Goal: Information Seeking & Learning: Learn about a topic

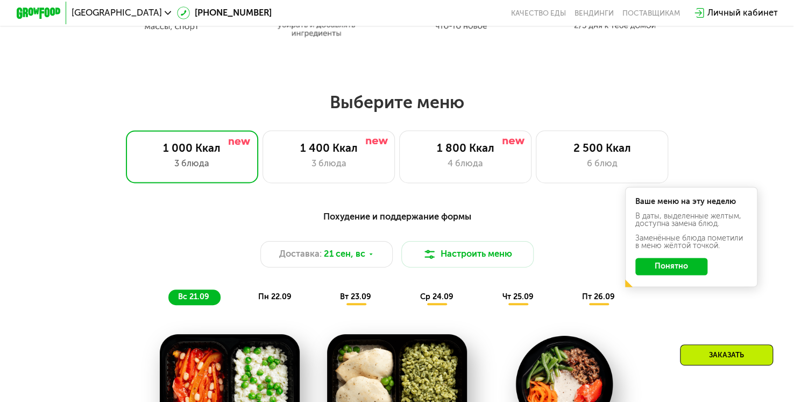
scroll to position [699, 0]
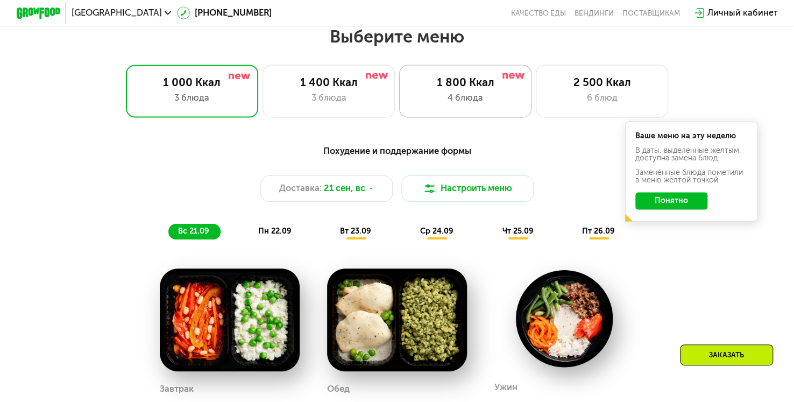
click at [460, 104] on div "4 блюда" at bounding box center [465, 97] width 109 height 13
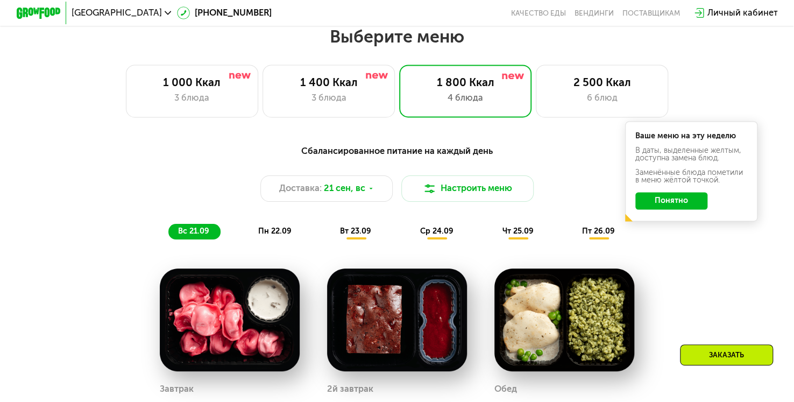
click at [702, 203] on button "Понятно" at bounding box center [671, 201] width 72 height 18
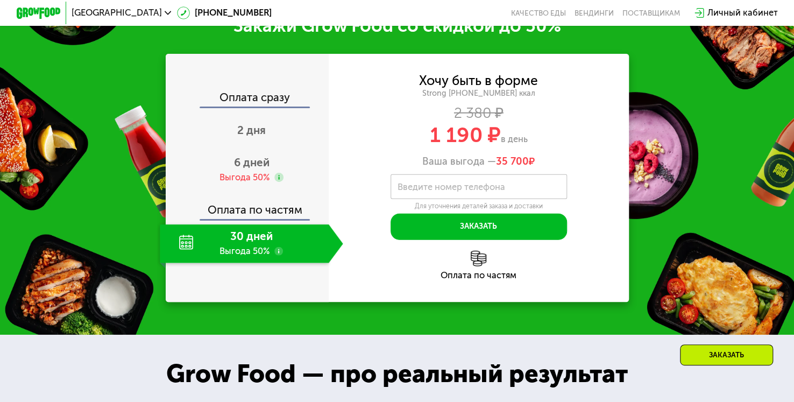
scroll to position [1345, 0]
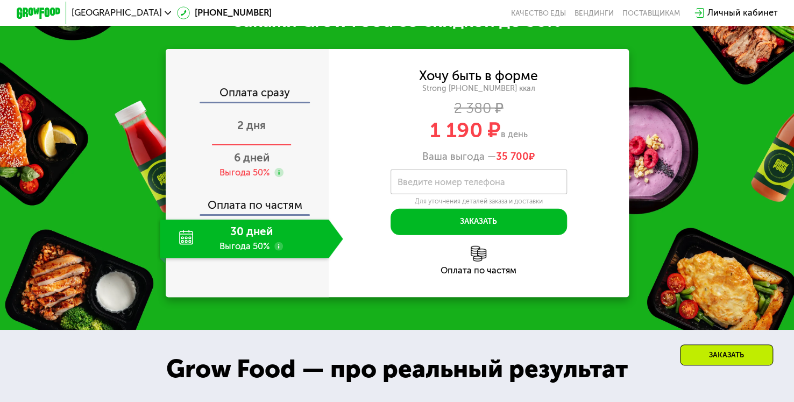
click at [252, 132] on span "2 дня" at bounding box center [251, 125] width 29 height 13
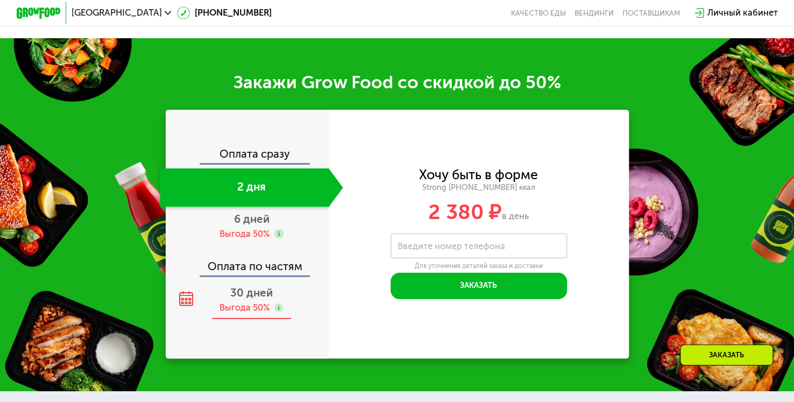
click at [255, 312] on div "30 дней Выгода 50%" at bounding box center [251, 300] width 183 height 39
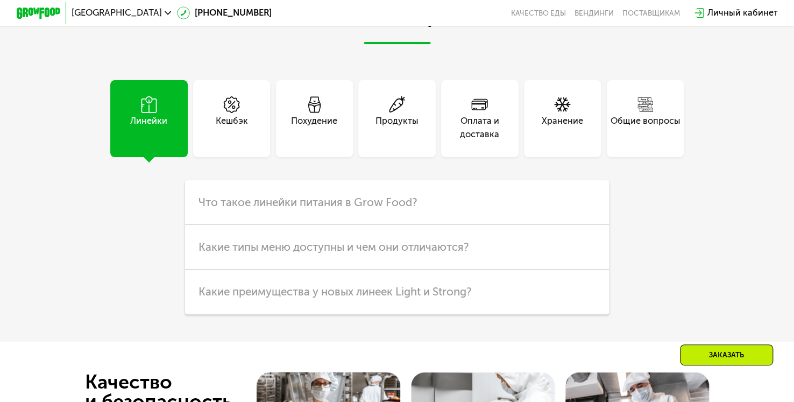
scroll to position [2927, 0]
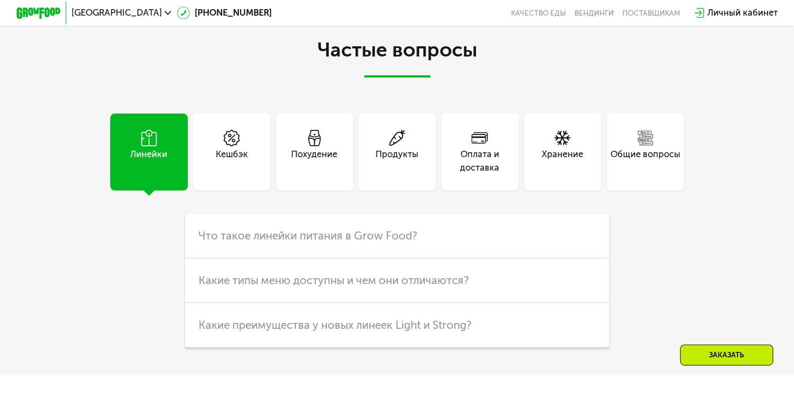
click at [489, 166] on div "Оплата и доставка" at bounding box center [479, 161] width 77 height 26
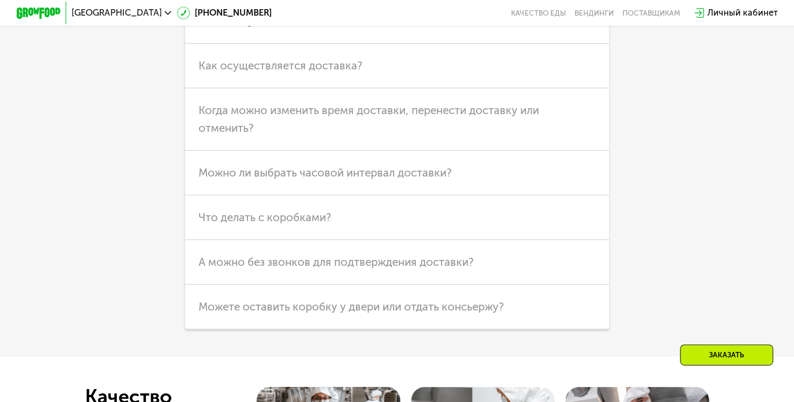
scroll to position [3142, 0]
click at [327, 313] on span "Можете оставить коробку у двери или отдать консьержу?" at bounding box center [352, 306] width 306 height 13
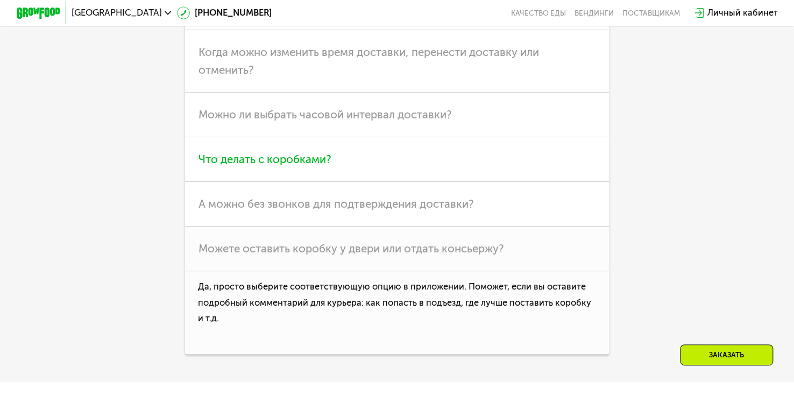
scroll to position [3196, 0]
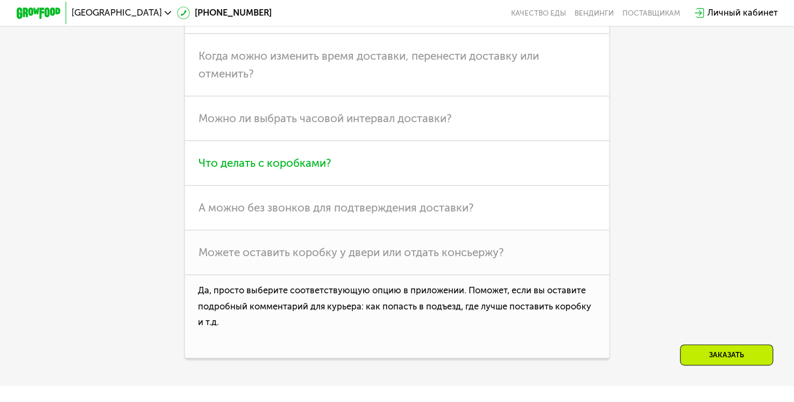
click at [313, 169] on span "Что делать с коробками?" at bounding box center [265, 163] width 133 height 13
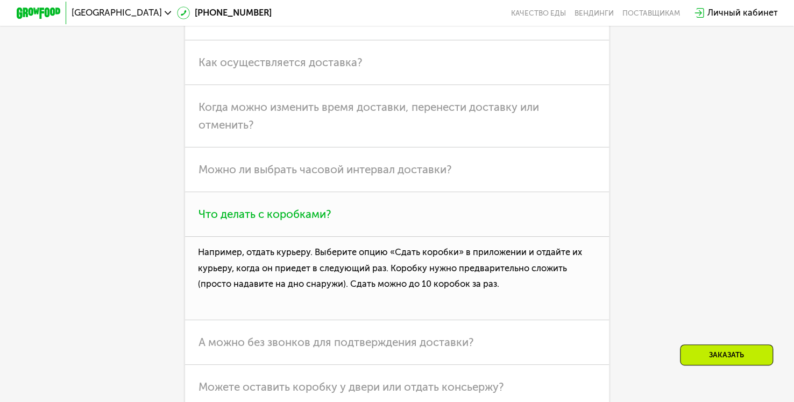
scroll to position [3088, 0]
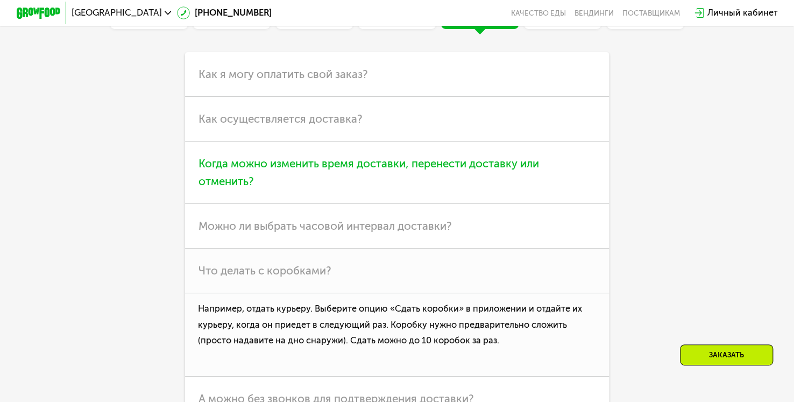
click at [301, 187] on span "Когда можно изменить время доставки, перенести доставку или отменить?" at bounding box center [369, 172] width 341 height 31
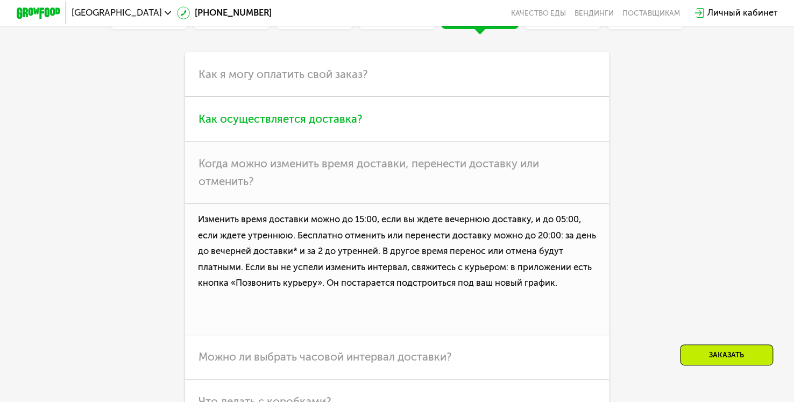
click at [289, 125] on span "Как осуществляется доставка?" at bounding box center [281, 118] width 164 height 13
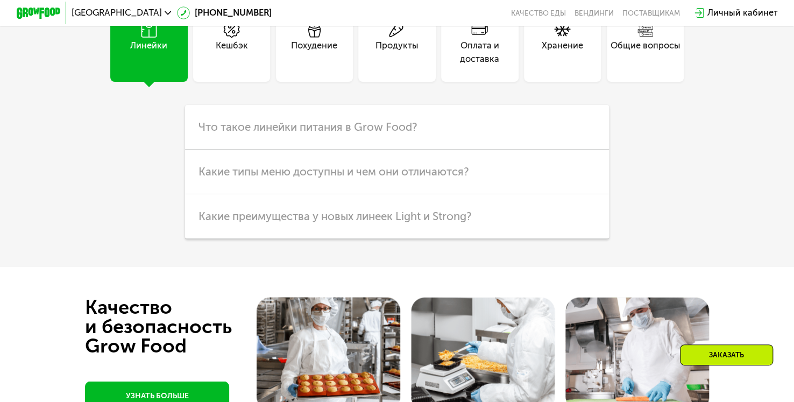
scroll to position [2852, 0]
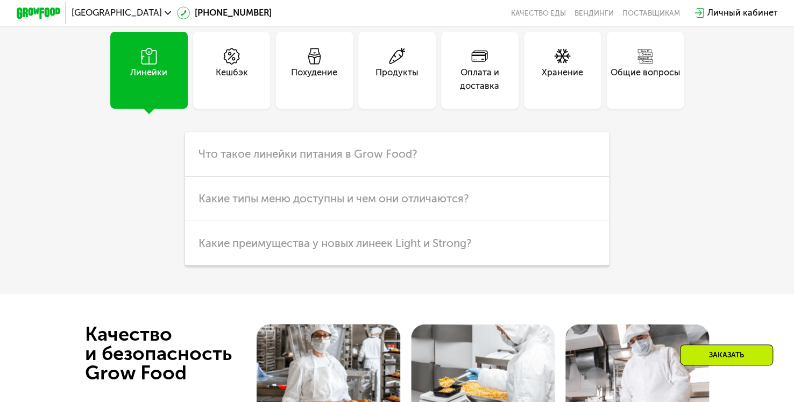
click at [476, 93] on div "Оплата и доставка" at bounding box center [479, 79] width 77 height 26
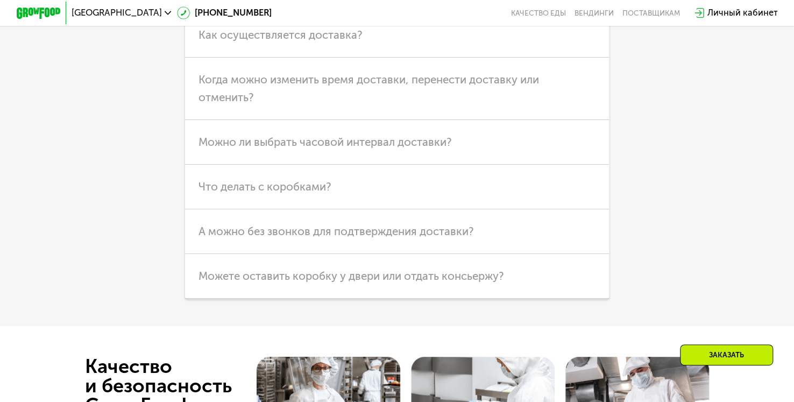
scroll to position [3067, 0]
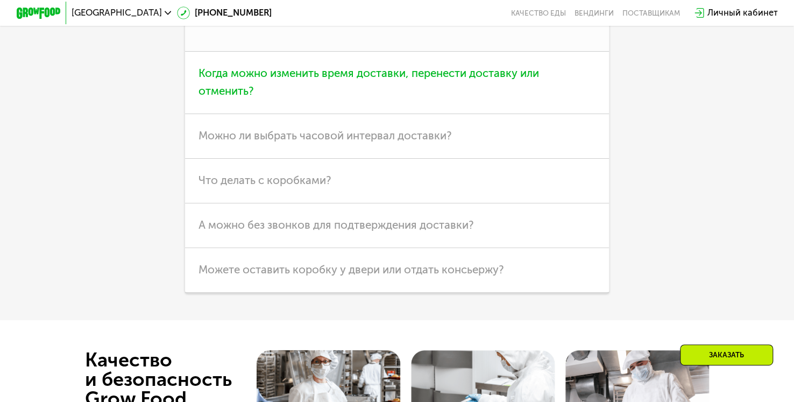
scroll to position [3282, 0]
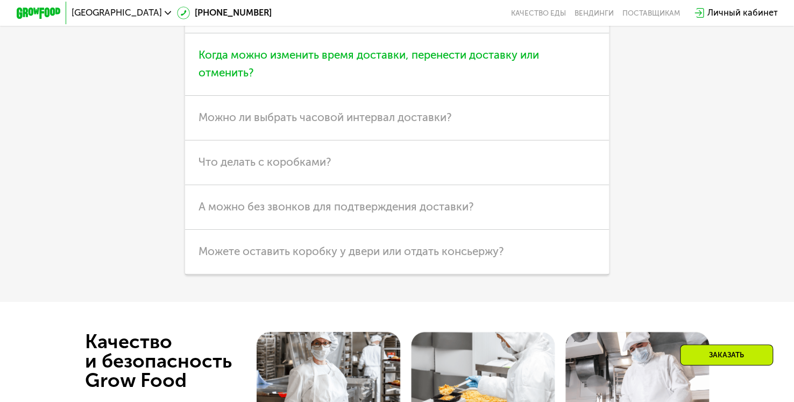
click at [217, 79] on span "Когда можно изменить время доставки, перенести доставку или отменить?" at bounding box center [369, 63] width 341 height 31
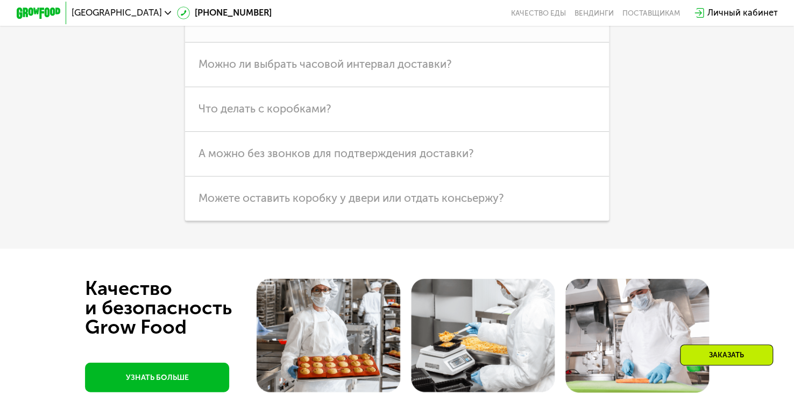
scroll to position [3228, 0]
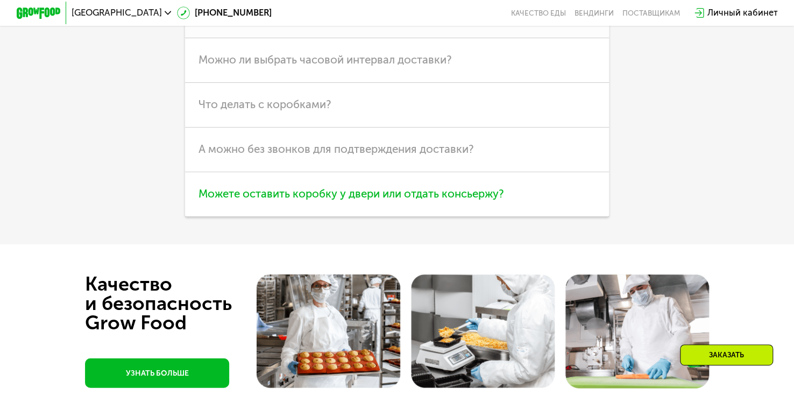
click at [249, 200] on span "Можете оставить коробку у двери или отдать консьержу?" at bounding box center [352, 193] width 306 height 13
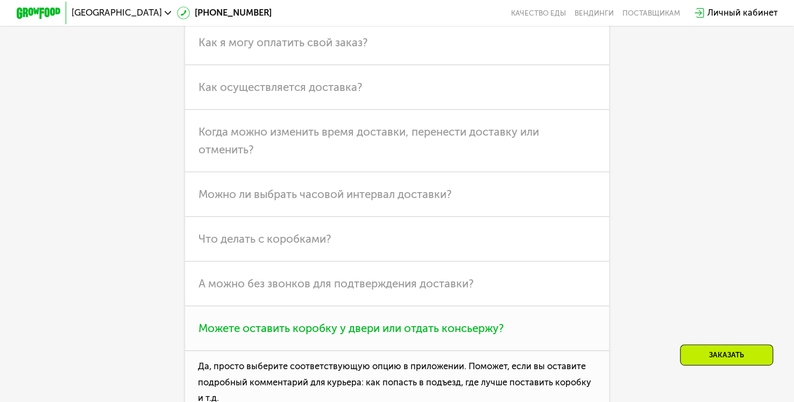
scroll to position [2959, 0]
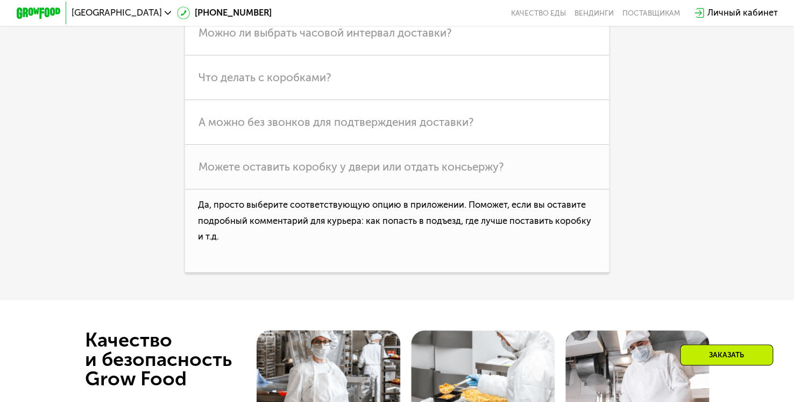
scroll to position [3121, 0]
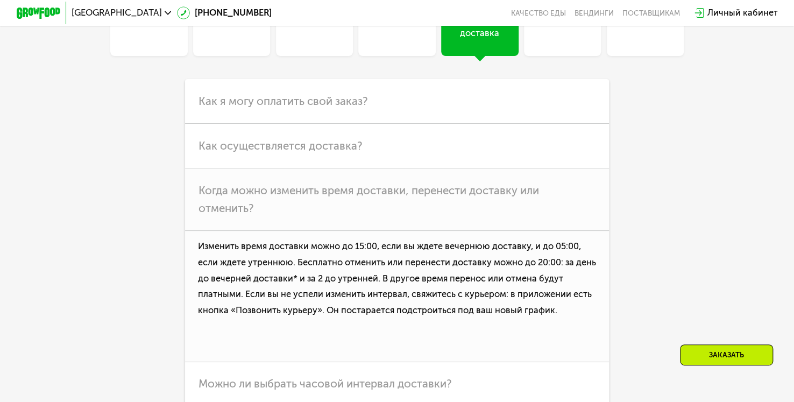
scroll to position [2905, 0]
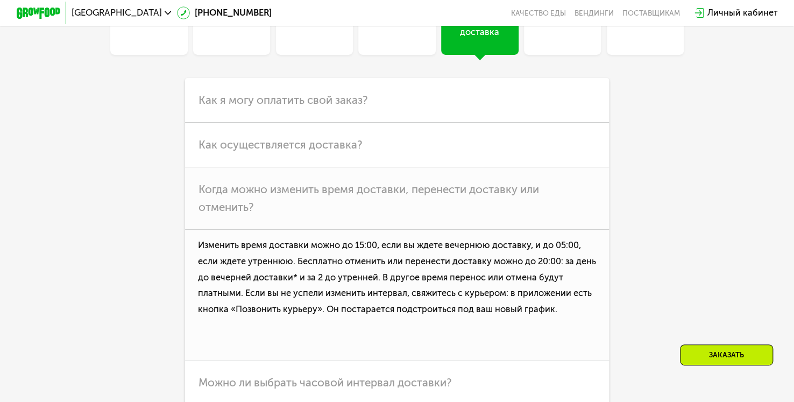
click at [145, 11] on icon at bounding box center [148, 2] width 17 height 17
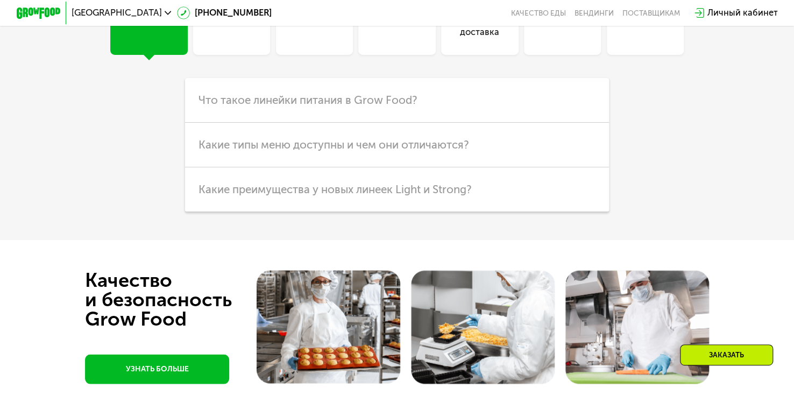
click at [309, 39] on div "Похудение" at bounding box center [314, 25] width 46 height 26
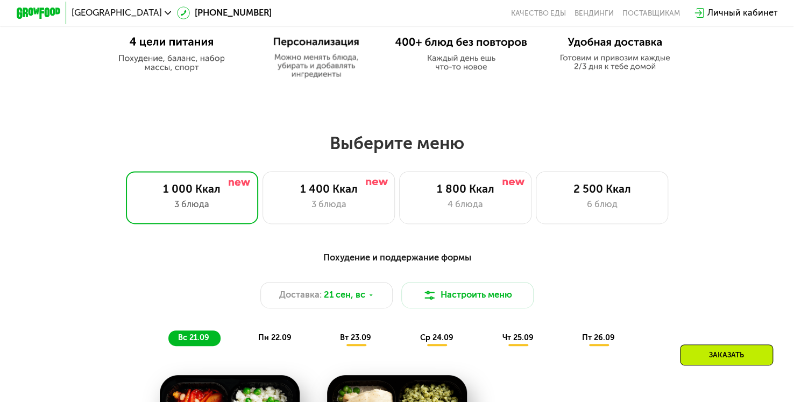
scroll to position [592, 0]
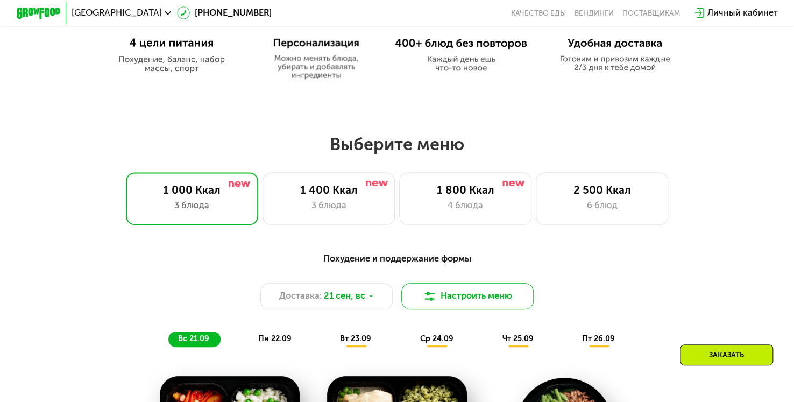
click at [479, 296] on button "Настроить меню" at bounding box center [467, 296] width 132 height 26
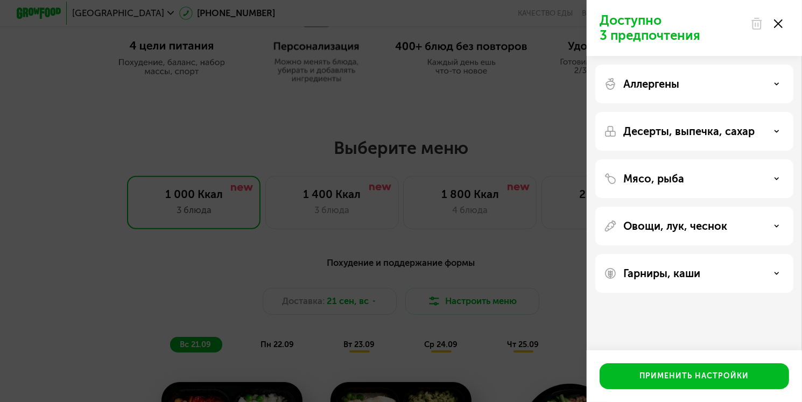
click at [779, 87] on div "Аллергены" at bounding box center [694, 83] width 181 height 13
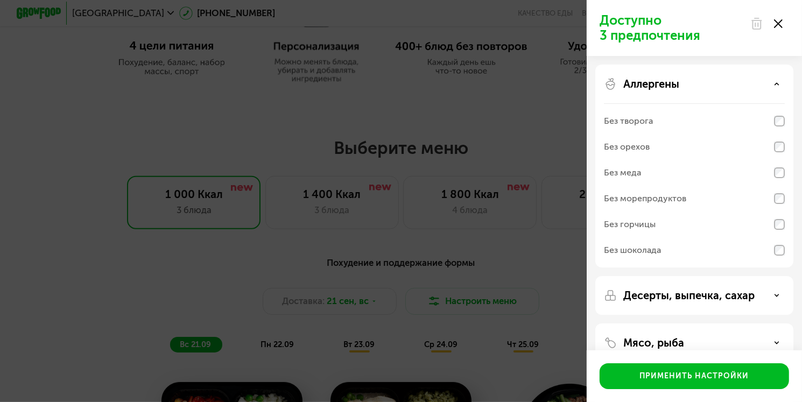
click at [779, 87] on div "Аллергены" at bounding box center [694, 83] width 181 height 13
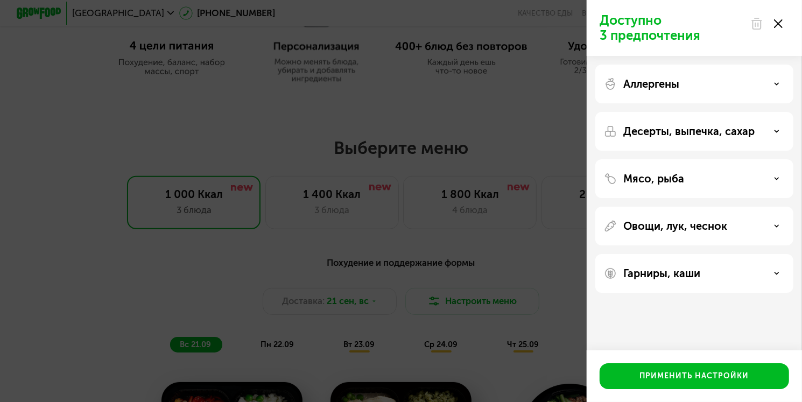
click at [779, 23] on use at bounding box center [778, 23] width 9 height 9
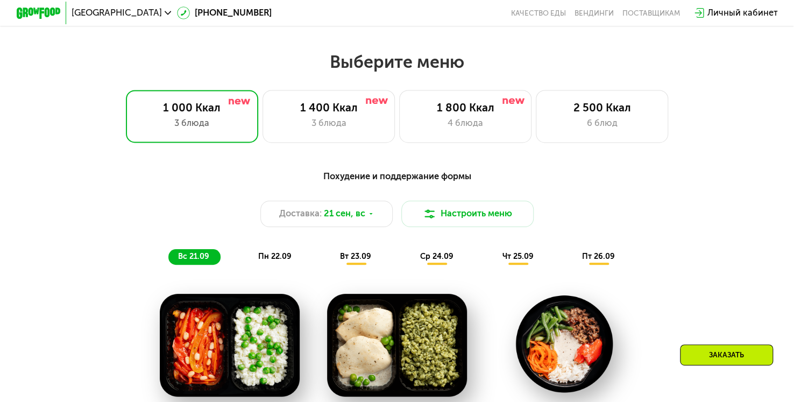
scroll to position [699, 0]
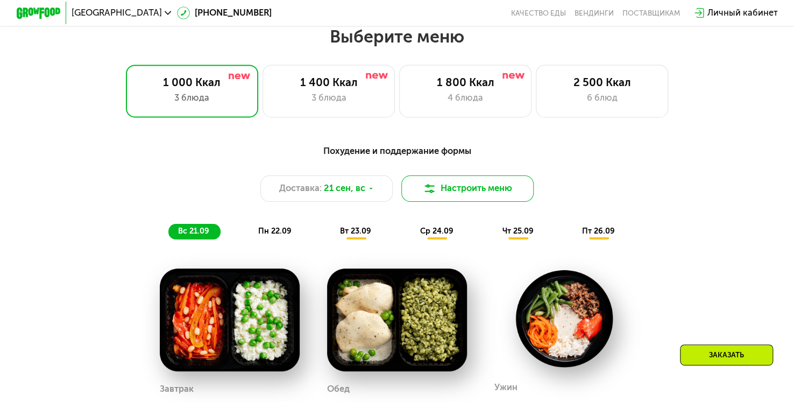
click at [477, 183] on button "Настроить меню" at bounding box center [467, 188] width 132 height 26
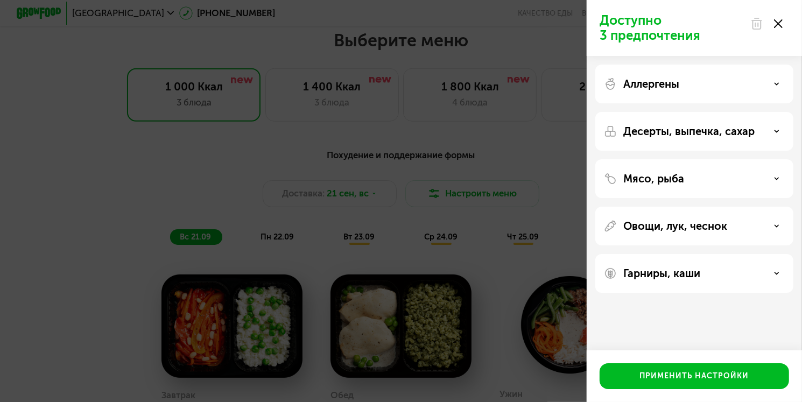
click at [485, 161] on div "Доступно 3 предпочтения Аллергены Десерты, выпечка, сахар Мясо, рыба Овощи, лук…" at bounding box center [401, 201] width 802 height 402
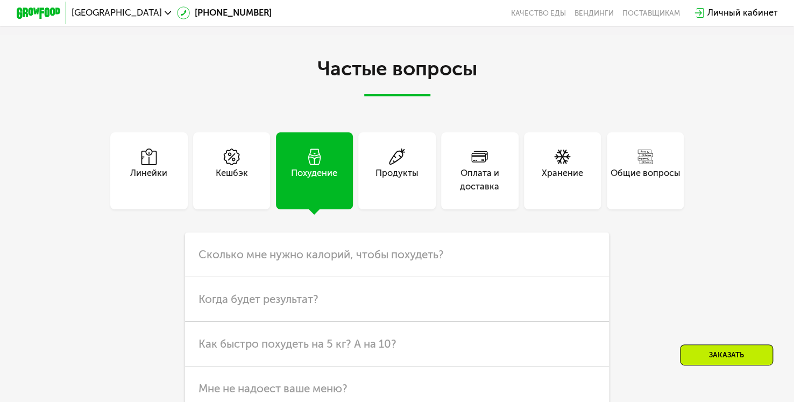
scroll to position [2852, 0]
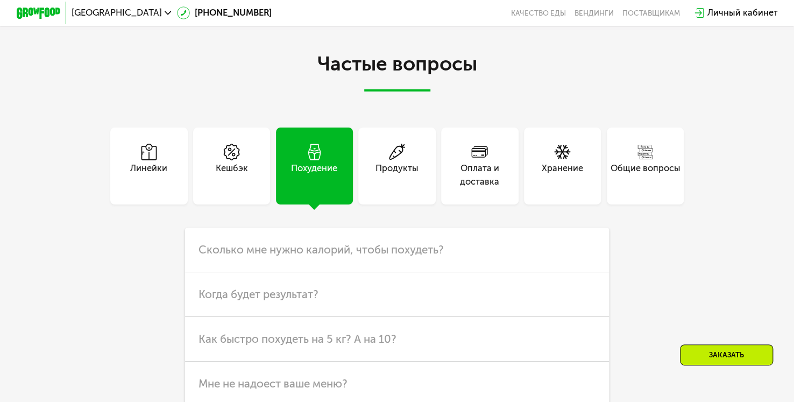
click at [168, 167] on div "Линейки" at bounding box center [148, 166] width 77 height 77
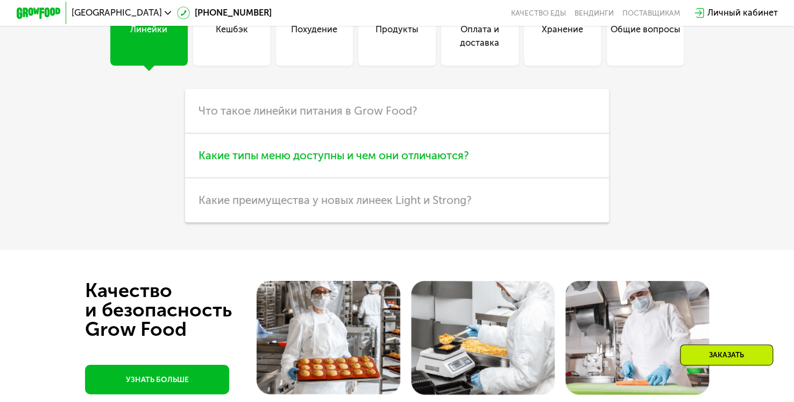
scroll to position [3013, 0]
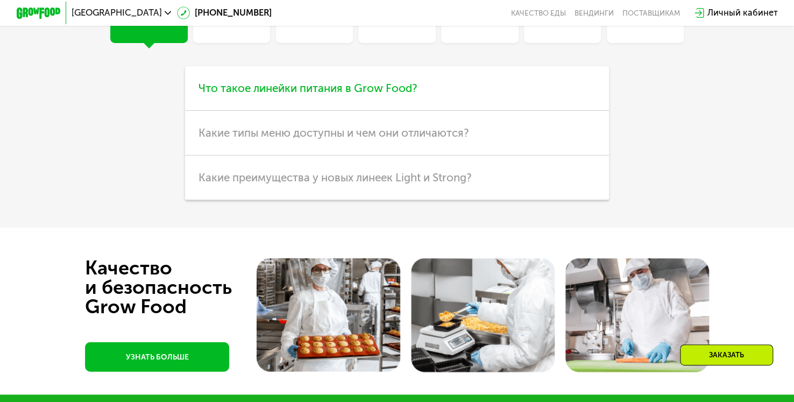
click at [262, 111] on h3 "Что такое линейки питания в Grow Food?" at bounding box center [396, 88] width 423 height 45
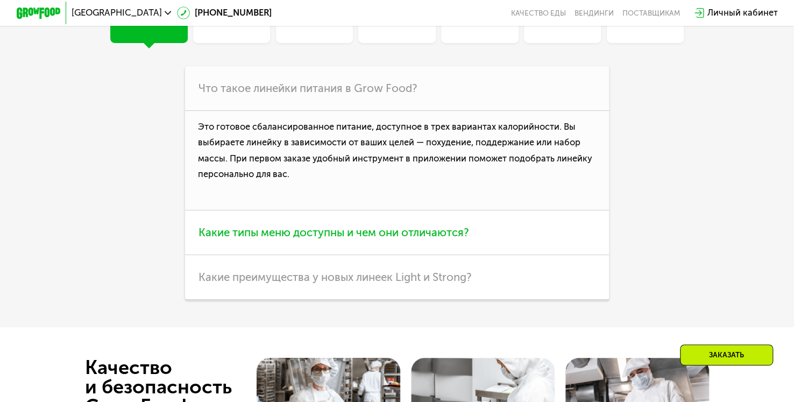
click at [260, 239] on span "Какие типы меню доступны и чем они отличаются?" at bounding box center [334, 232] width 271 height 13
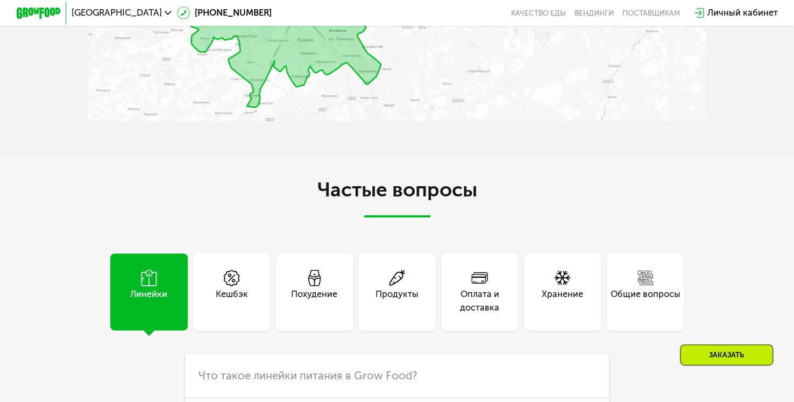
scroll to position [2744, 0]
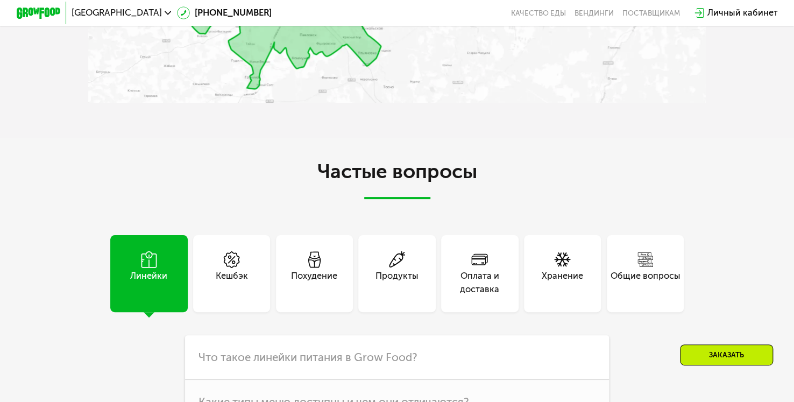
click at [250, 287] on div "Кешбэк" at bounding box center [231, 273] width 77 height 77
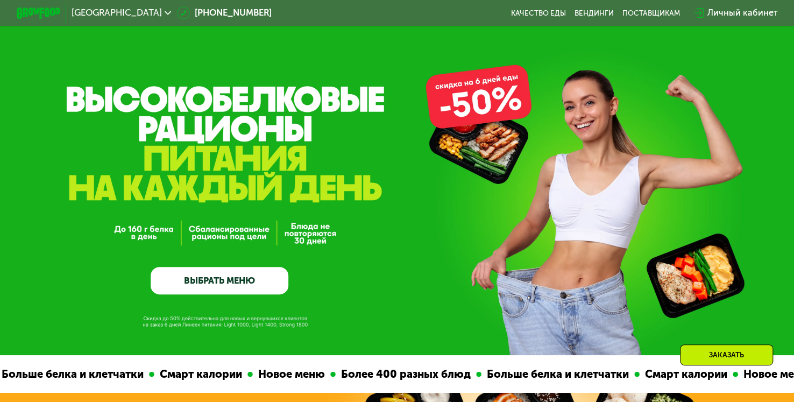
scroll to position [0, 0]
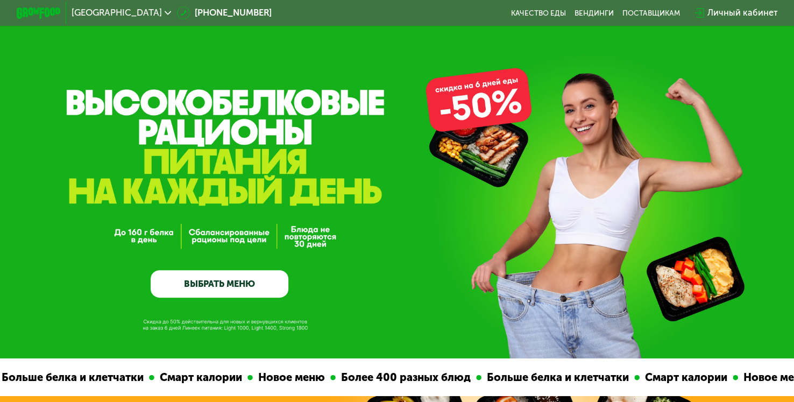
click at [236, 292] on link "ВЫБРАТЬ МЕНЮ" at bounding box center [219, 283] width 137 height 27
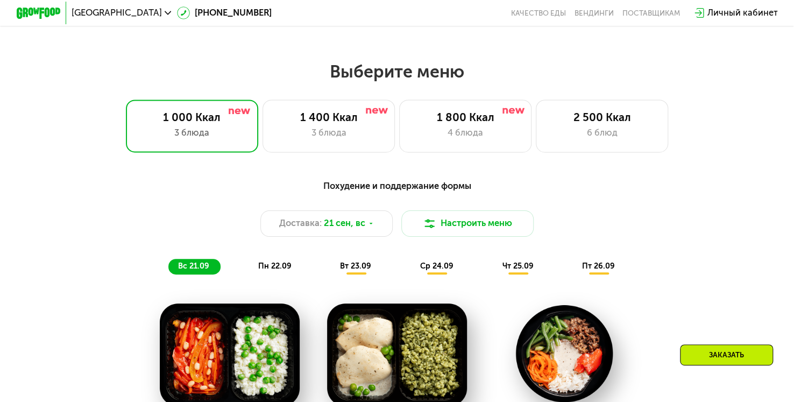
scroll to position [702, 0]
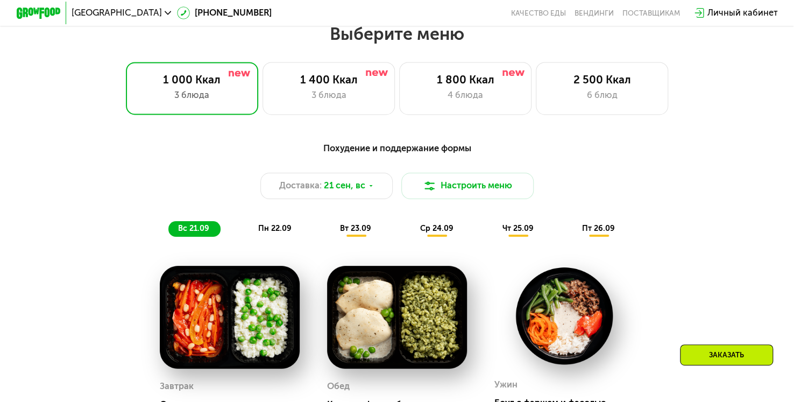
click at [367, 147] on div "Похудение и поддержание формы" at bounding box center [396, 149] width 653 height 14
click at [448, 100] on div "4 блюда" at bounding box center [465, 95] width 109 height 13
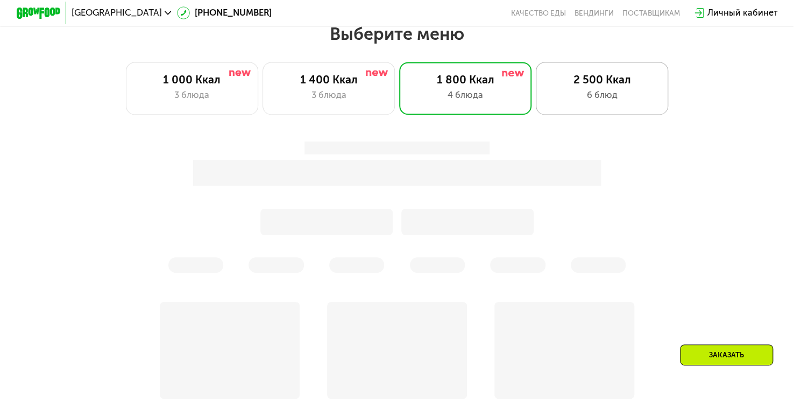
click at [572, 98] on div "6 блюд" at bounding box center [602, 95] width 109 height 13
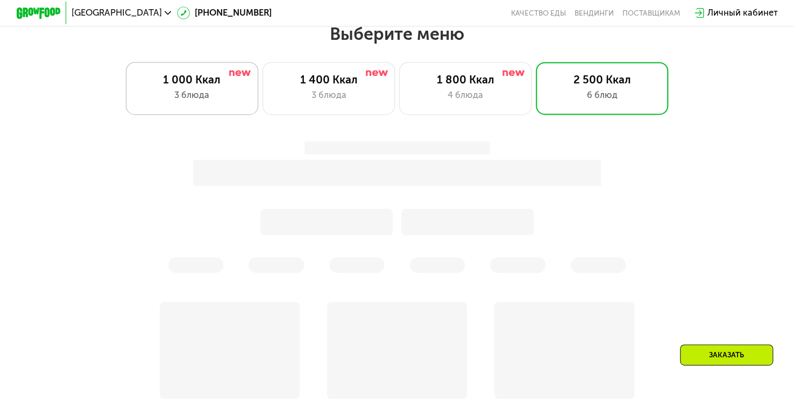
click at [213, 93] on div "3 блюда" at bounding box center [191, 95] width 109 height 13
